Goal: Information Seeking & Learning: Learn about a topic

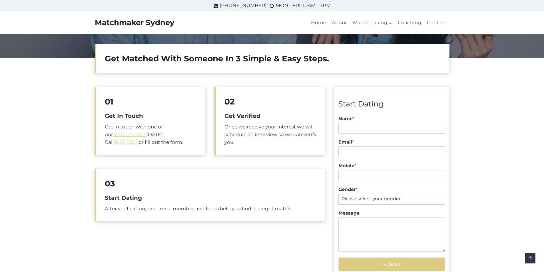
scroll to position [86, 0]
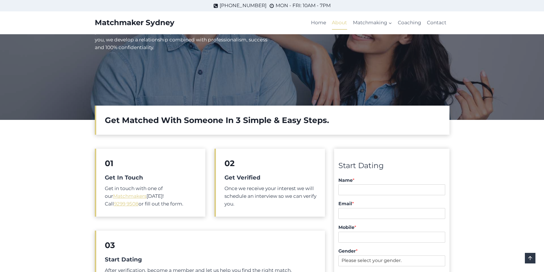
click at [333, 22] on link "About" at bounding box center [339, 23] width 21 height 14
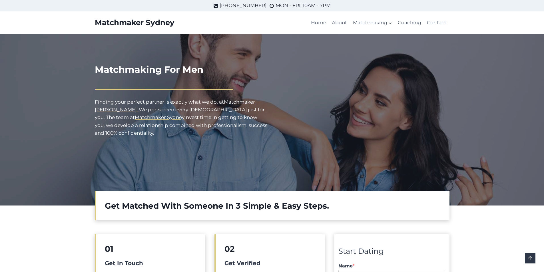
scroll to position [86, 0]
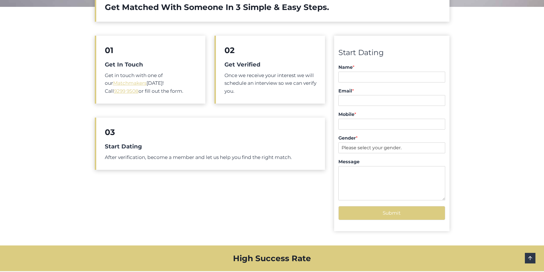
scroll to position [228, 0]
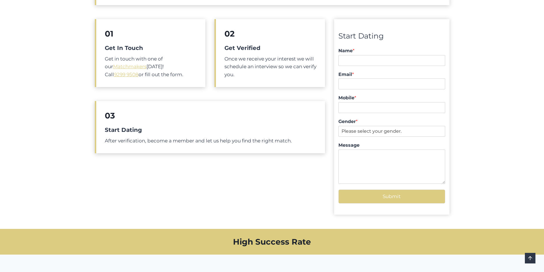
drag, startPoint x: 31, startPoint y: 27, endPoint x: 68, endPoint y: 30, distance: 37.3
click at [50, 23] on div "Get Matched With Someone In 3 Simple & Easy Steps 01 Get In Touch Get in touch …" at bounding box center [272, 95] width 544 height 267
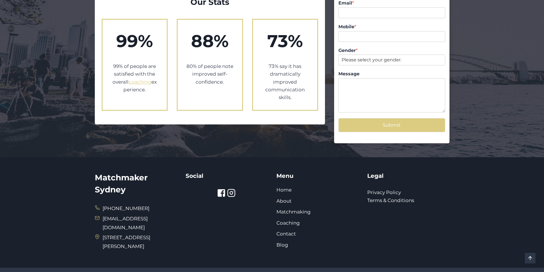
scroll to position [1043, 0]
